Goal: Task Accomplishment & Management: Manage account settings

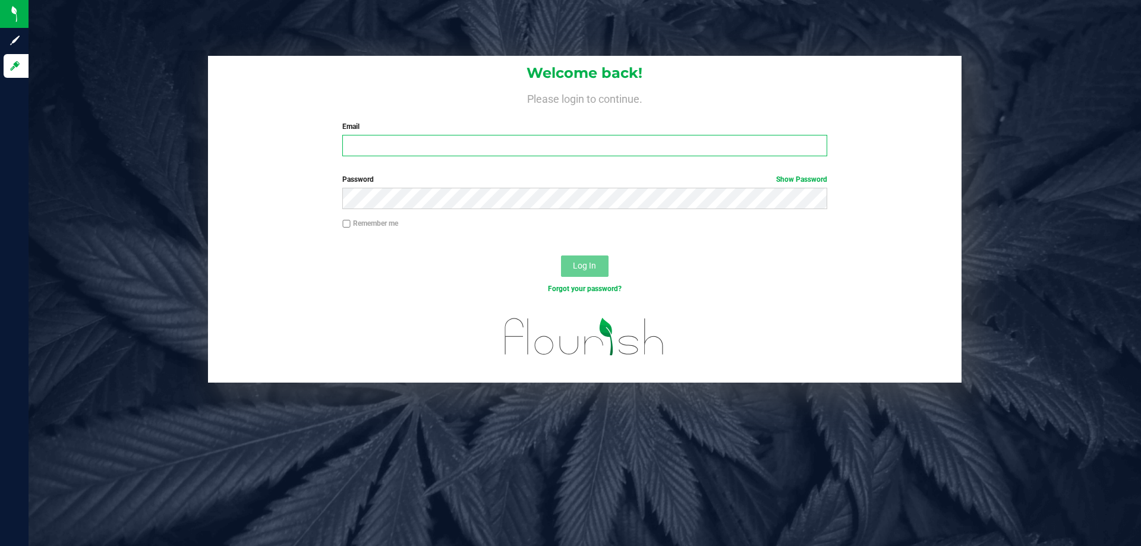
click at [411, 150] on input "Email" at bounding box center [584, 145] width 485 height 21
click at [509, 147] on input "Email" at bounding box center [584, 145] width 485 height 21
type input "[EMAIL_ADDRESS][DOMAIN_NAME]"
click at [561, 256] on button "Log In" at bounding box center [585, 266] width 48 height 21
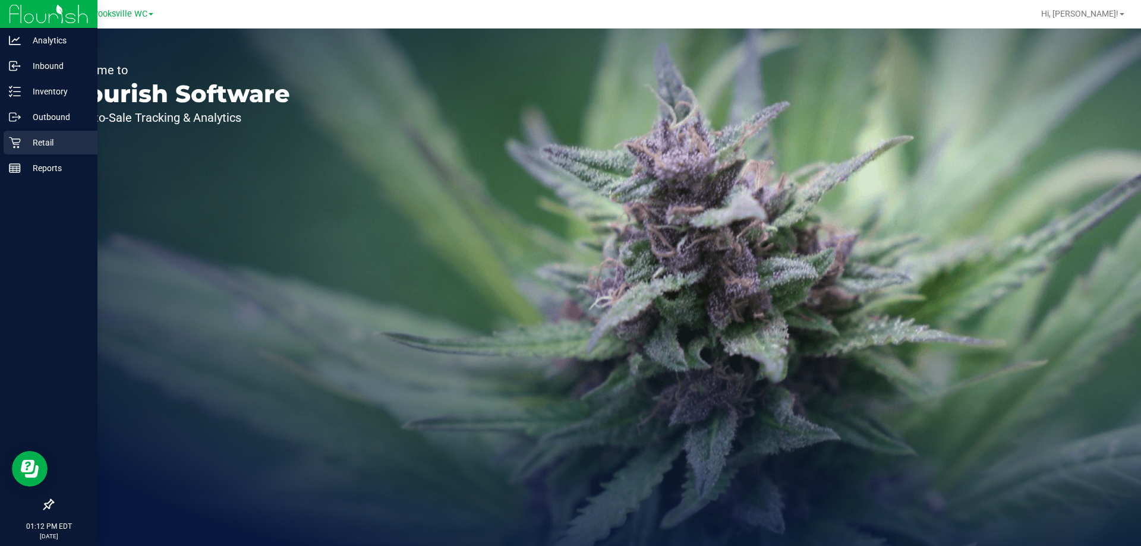
click at [18, 143] on icon at bounding box center [14, 142] width 11 height 11
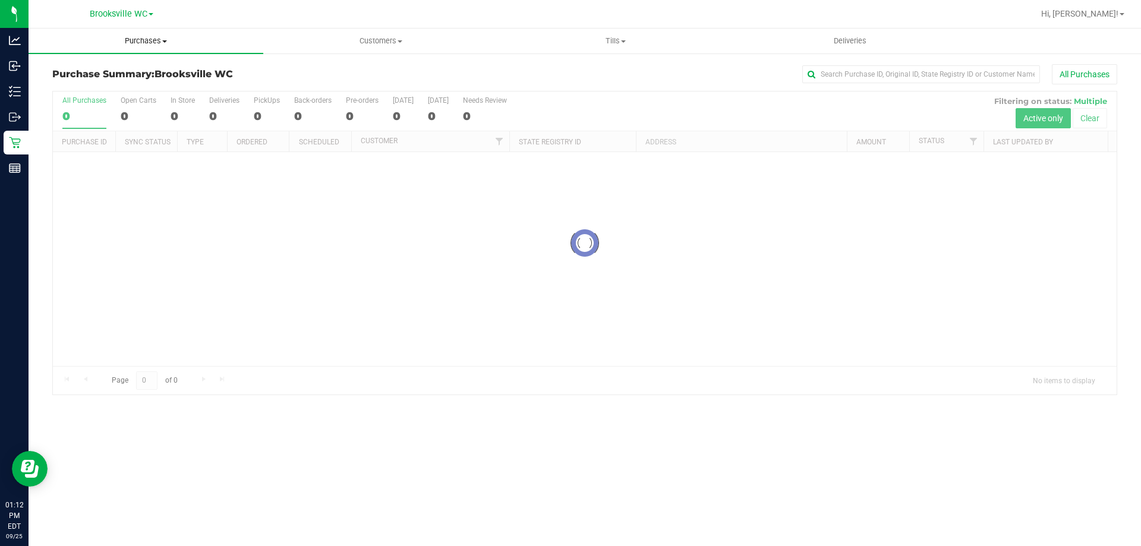
click at [144, 44] on span "Purchases" at bounding box center [146, 41] width 235 height 11
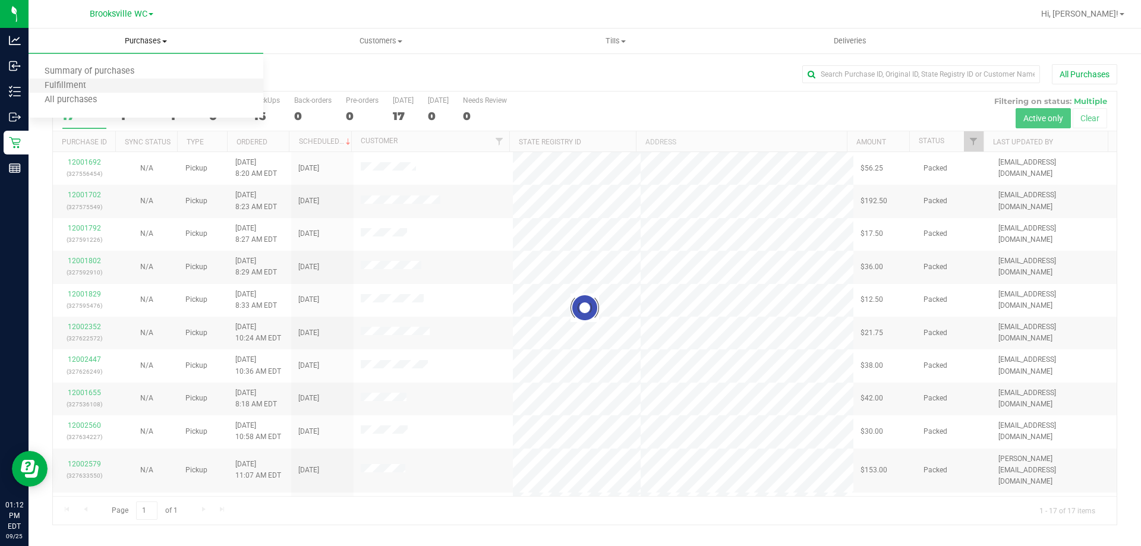
click at [128, 86] on li "Fulfillment" at bounding box center [146, 86] width 235 height 14
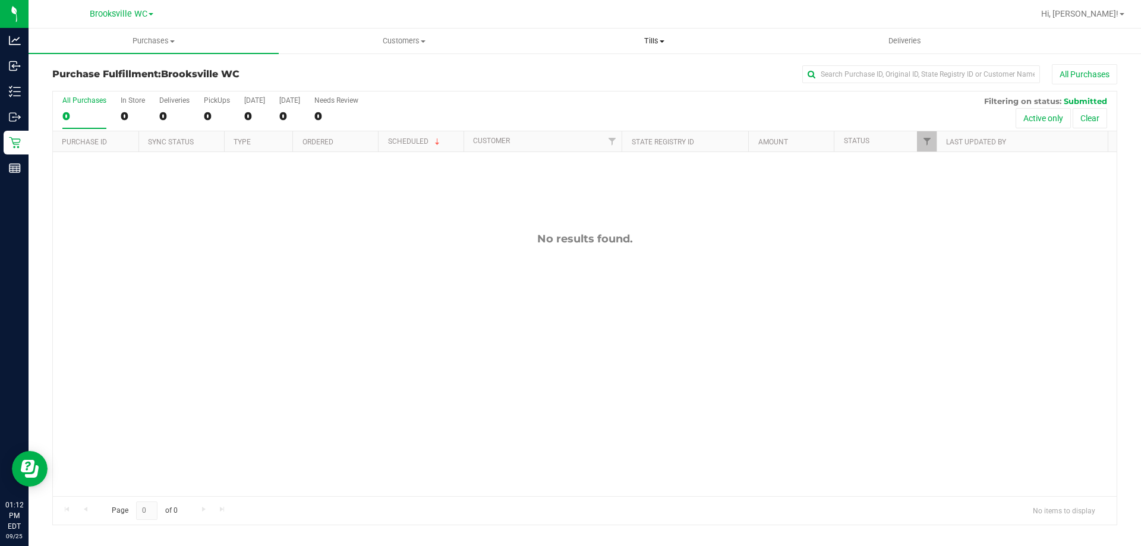
click at [651, 39] on span "Tills" at bounding box center [654, 41] width 249 height 11
click at [586, 70] on span "Manage tills" at bounding box center [569, 72] width 80 height 10
